Goal: Information Seeking & Learning: Learn about a topic

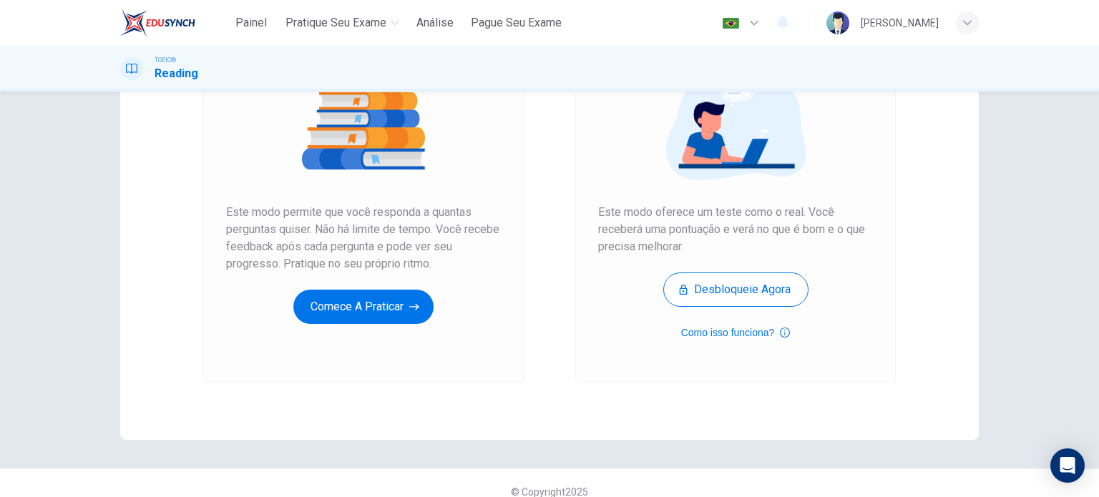
scroll to position [195, 0]
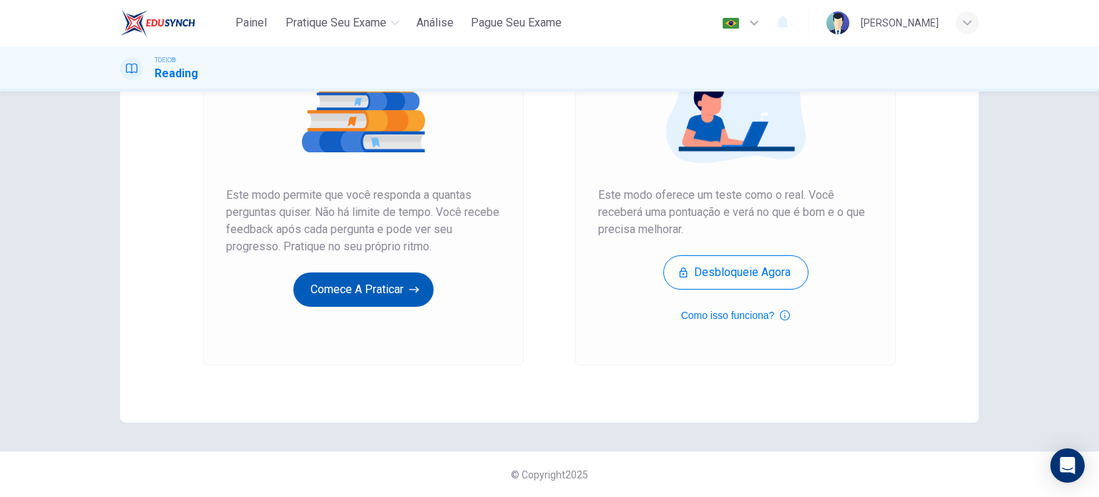
click at [397, 288] on button "Comece a praticar" at bounding box center [363, 290] width 140 height 34
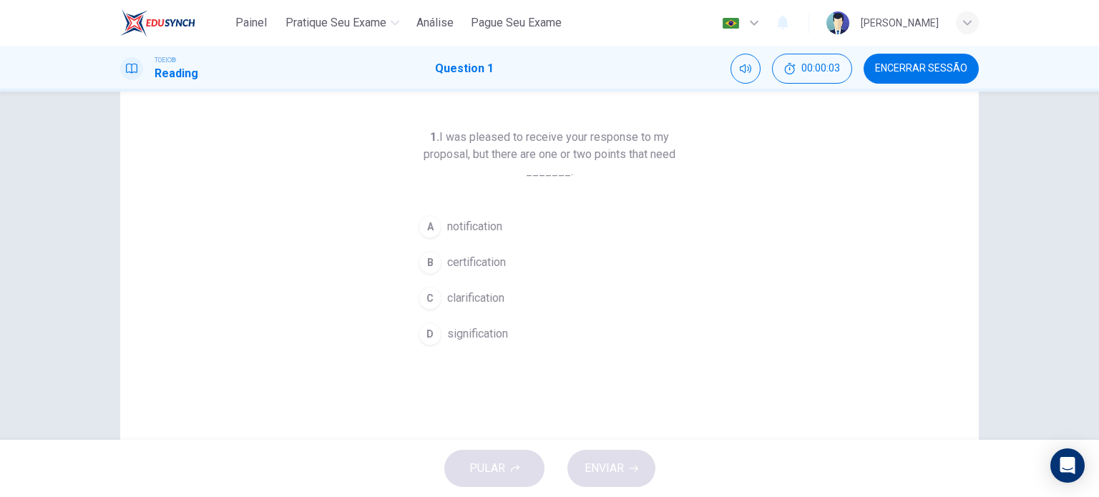
scroll to position [72, 0]
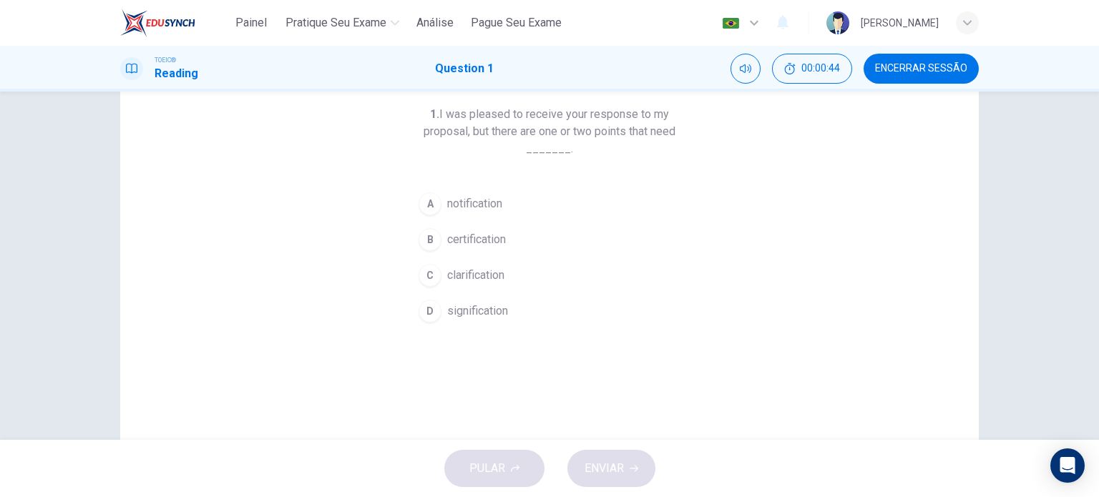
click at [428, 243] on div "B" at bounding box center [430, 239] width 23 height 23
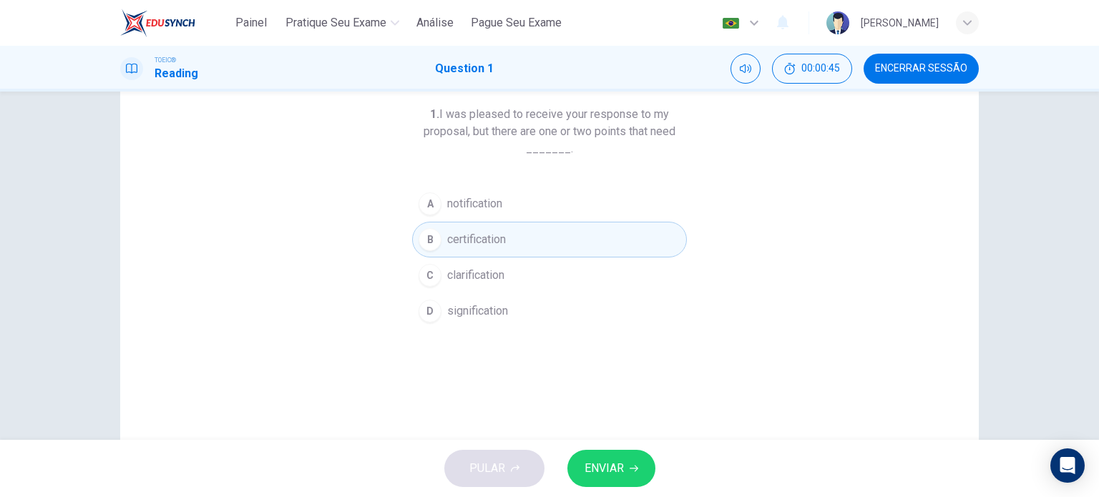
click at [593, 464] on span "ENVIAR" at bounding box center [604, 469] width 39 height 20
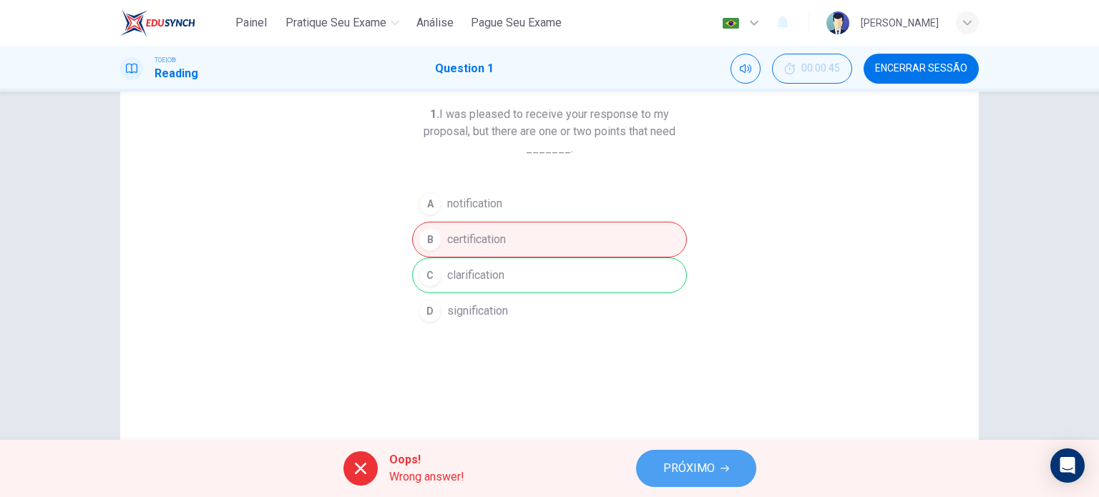
click at [695, 464] on span "PRÓXIMO" at bounding box center [689, 469] width 52 height 20
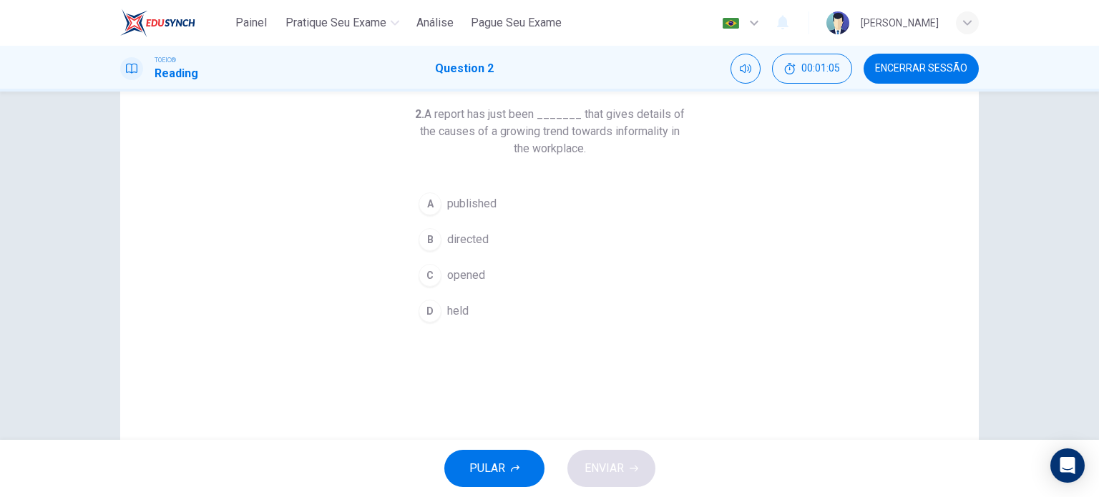
click at [436, 208] on button "A published" at bounding box center [549, 204] width 275 height 36
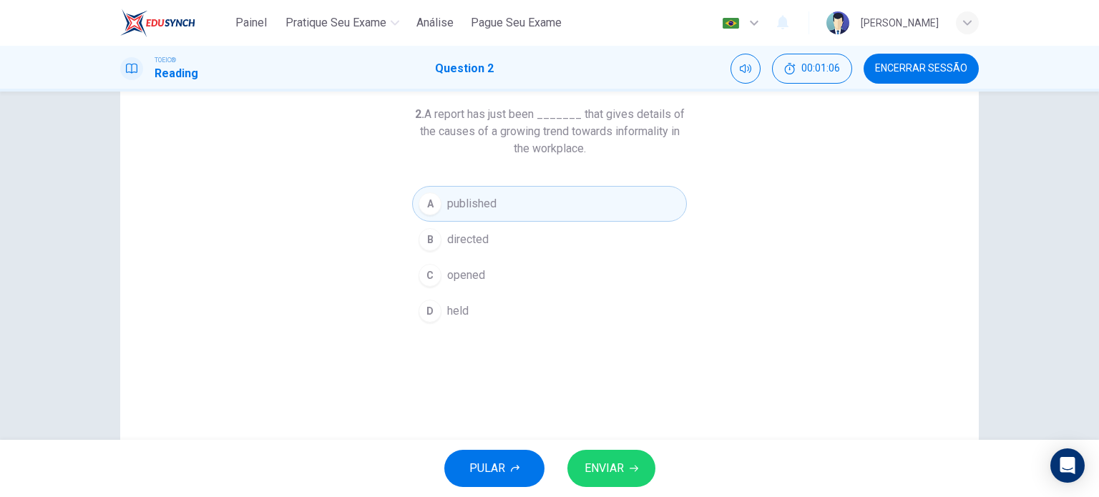
click at [605, 466] on span "ENVIAR" at bounding box center [604, 469] width 39 height 20
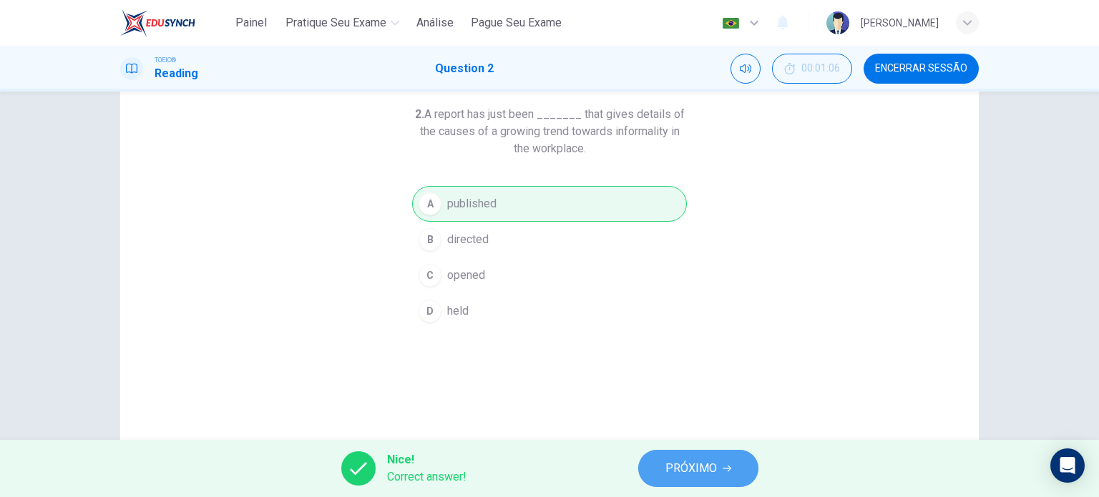
click at [715, 474] on span "PRÓXIMO" at bounding box center [691, 469] width 52 height 20
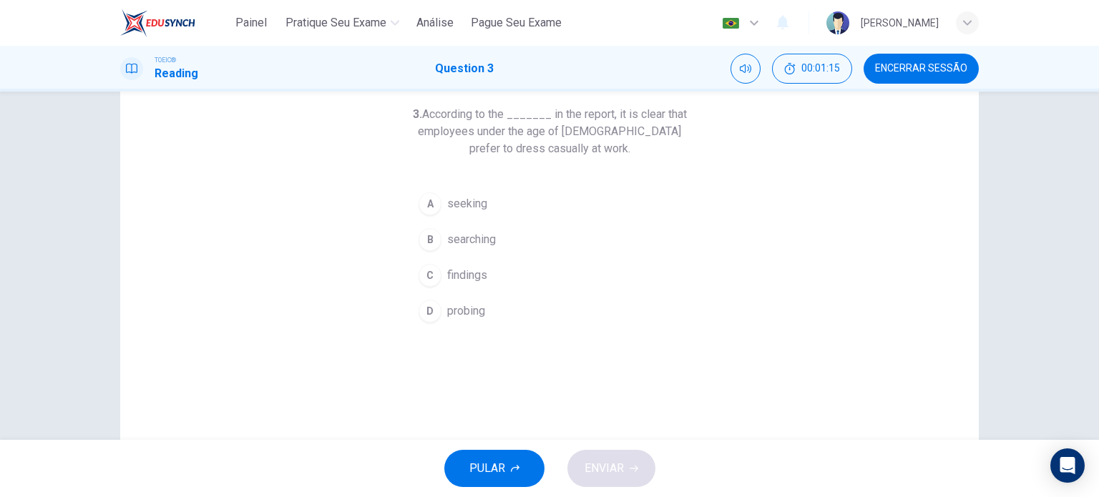
click at [422, 230] on div "B" at bounding box center [430, 239] width 23 height 23
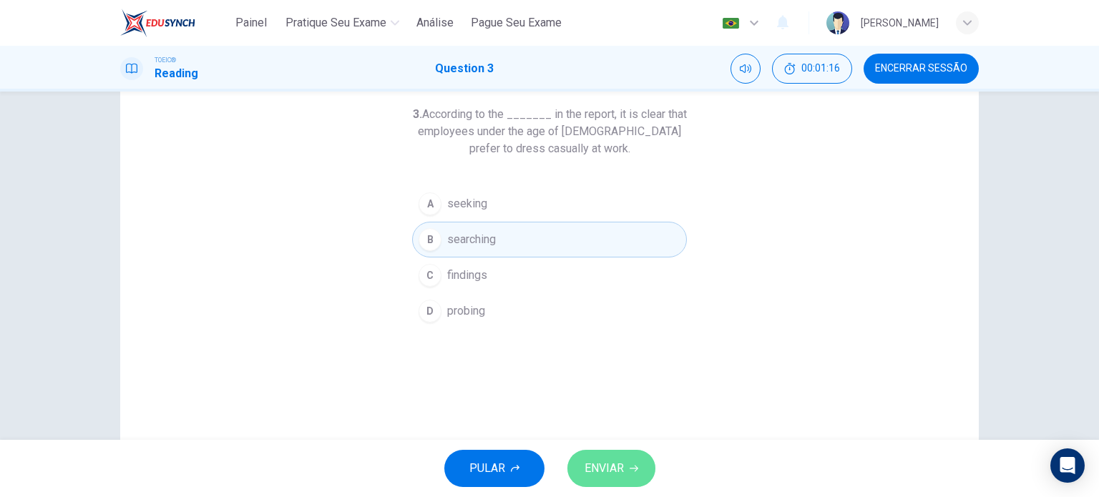
click at [613, 459] on span "ENVIAR" at bounding box center [604, 469] width 39 height 20
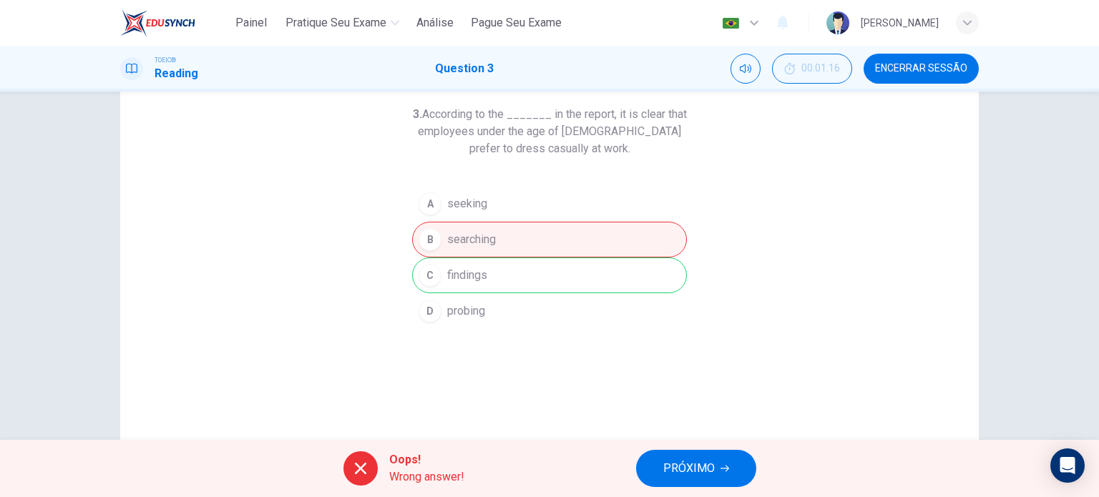
click at [692, 459] on span "PRÓXIMO" at bounding box center [689, 469] width 52 height 20
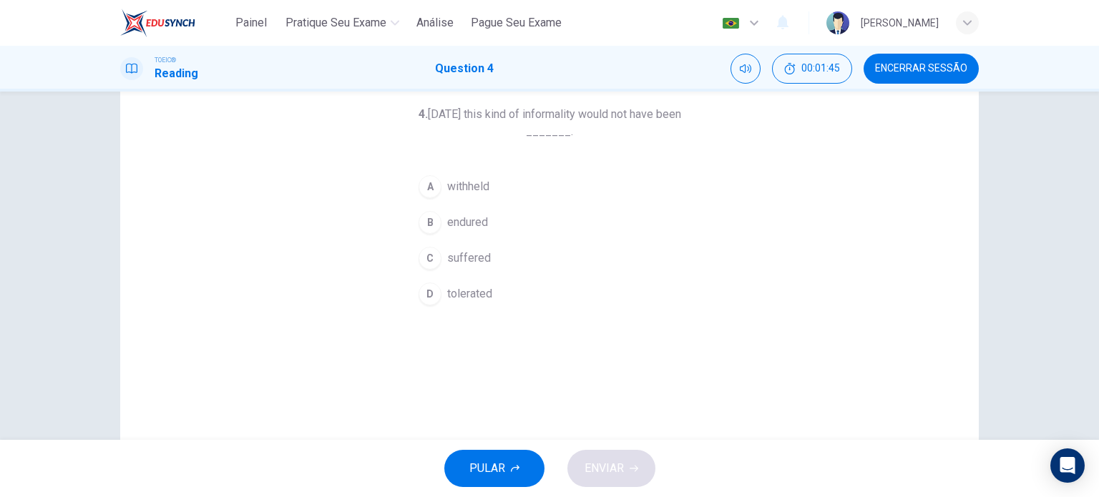
click at [432, 298] on div "D" at bounding box center [430, 294] width 23 height 23
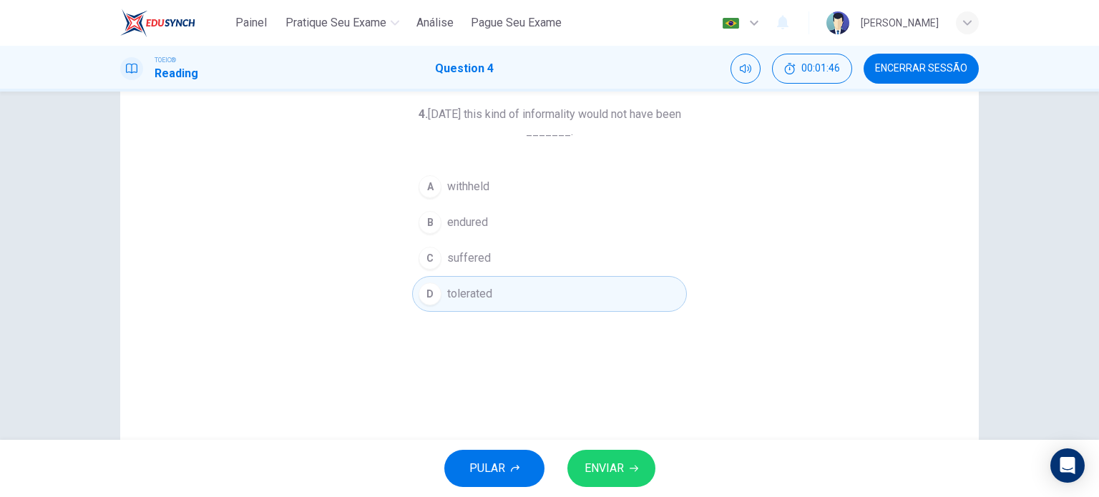
click at [615, 485] on button "ENVIAR" at bounding box center [611, 468] width 88 height 37
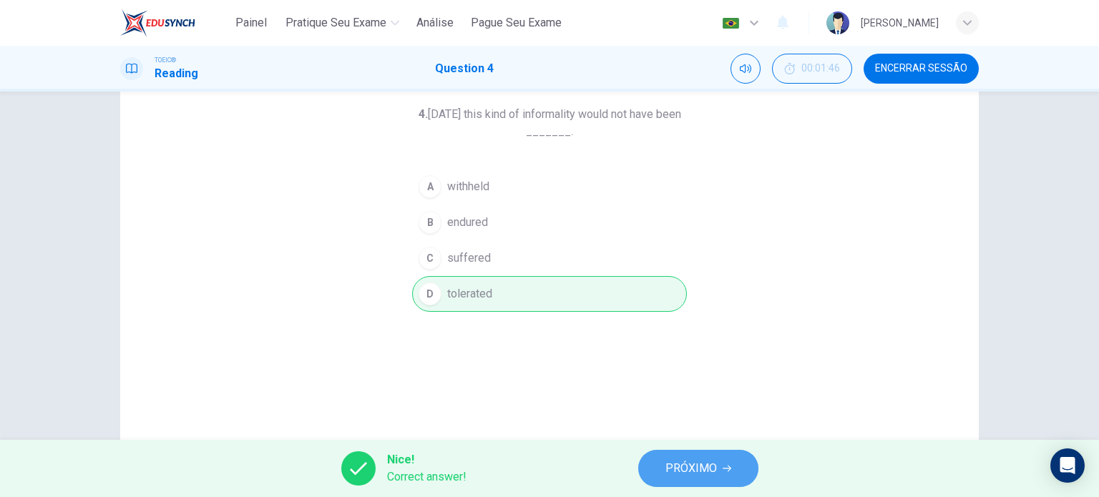
click at [679, 476] on span "PRÓXIMO" at bounding box center [691, 469] width 52 height 20
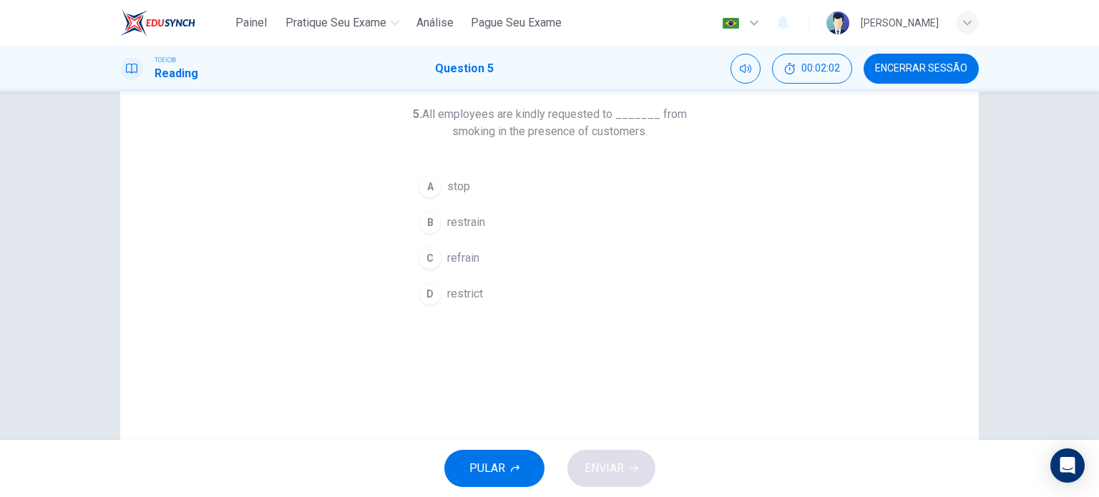
click at [448, 296] on span "restrict" at bounding box center [465, 293] width 36 height 17
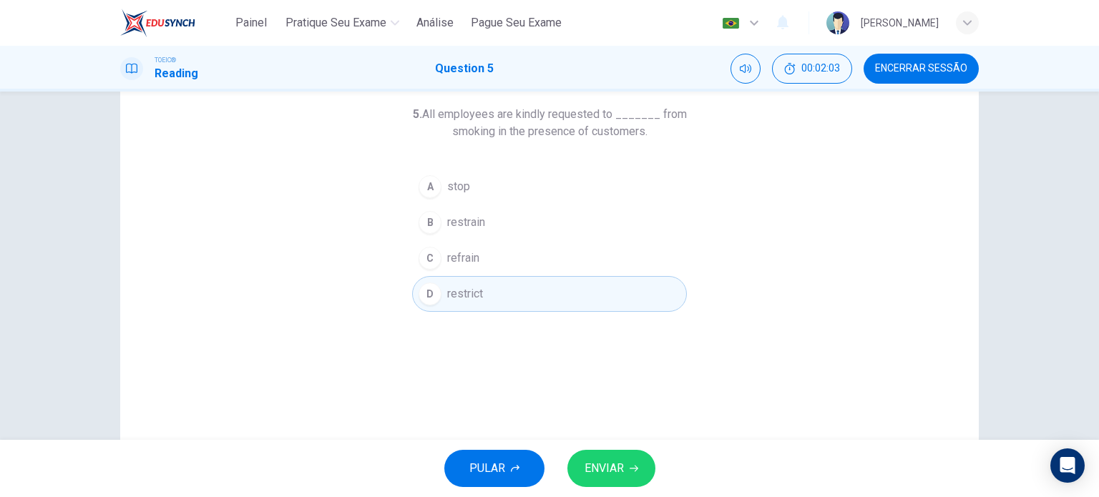
click at [628, 466] on button "ENVIAR" at bounding box center [611, 468] width 88 height 37
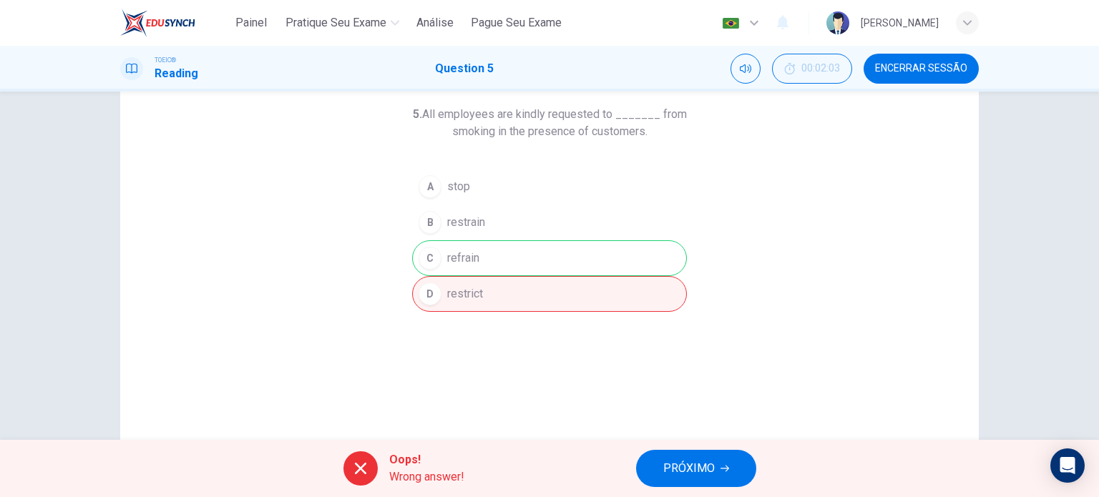
click at [704, 476] on span "PRÓXIMO" at bounding box center [689, 469] width 52 height 20
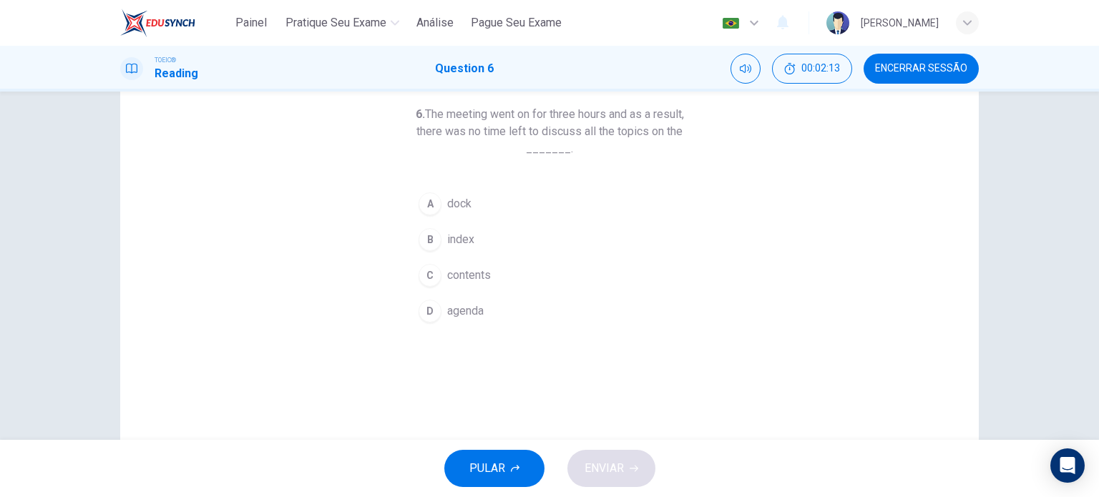
drag, startPoint x: 922, startPoint y: 68, endPoint x: 612, endPoint y: 67, distance: 309.1
click at [922, 68] on span "Encerrar Sessão" at bounding box center [921, 68] width 92 height 11
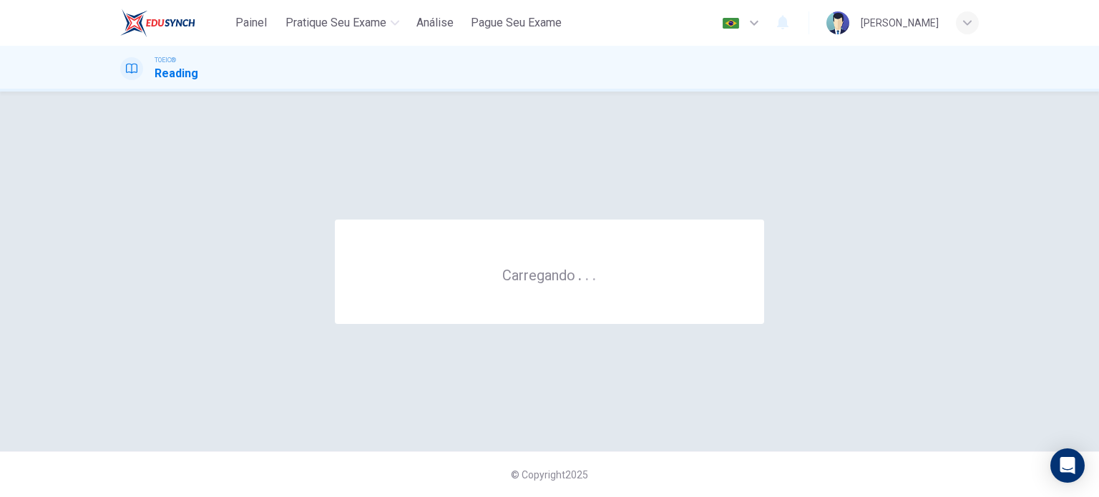
scroll to position [0, 0]
